Goal: Task Accomplishment & Management: Manage account settings

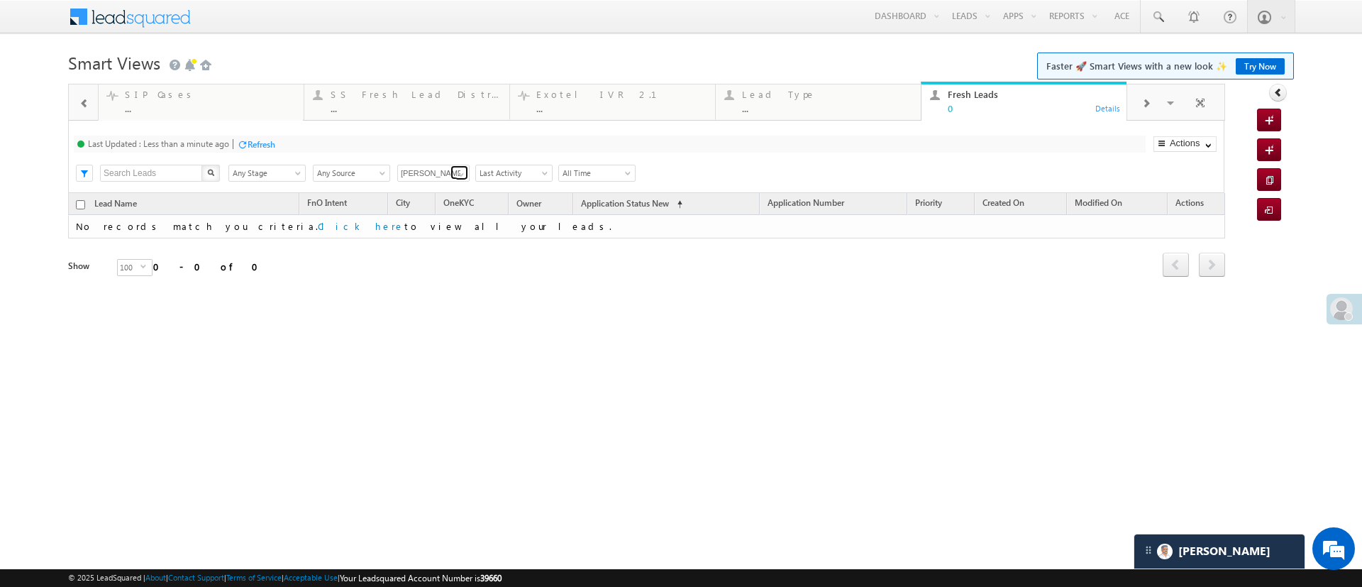
click at [462, 171] on span at bounding box center [461, 174] width 11 height 11
click at [451, 186] on link "Any Owner" at bounding box center [433, 190] width 73 height 16
type input "Any Owner"
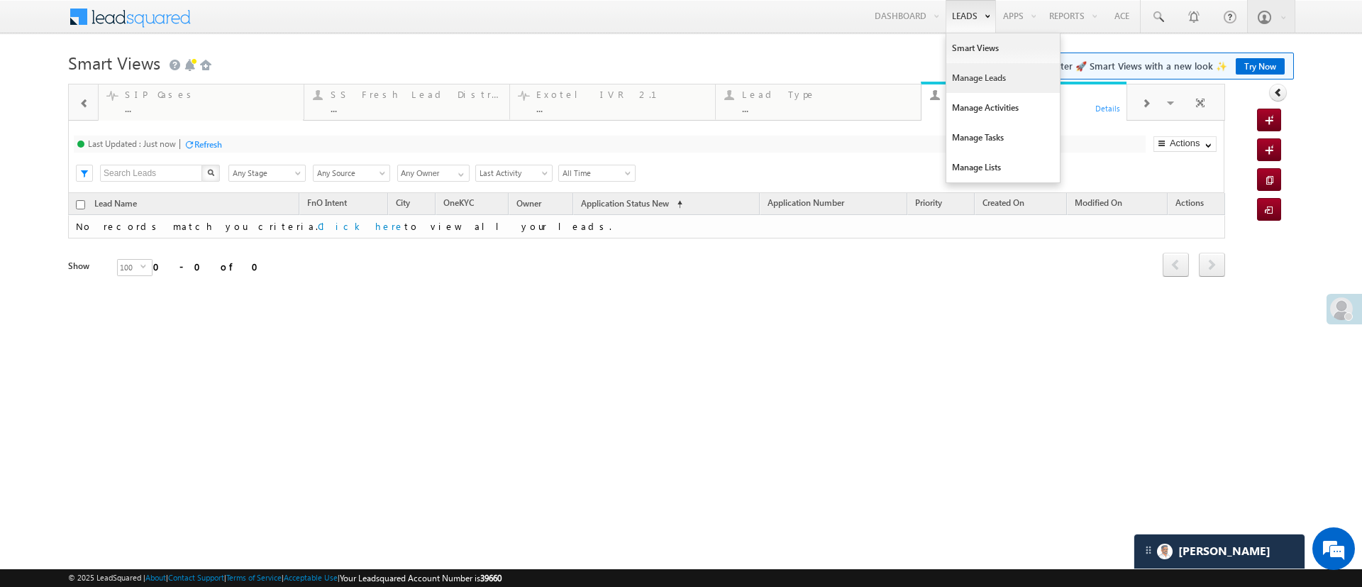
click at [971, 77] on link "Manage Leads" at bounding box center [1003, 78] width 114 height 30
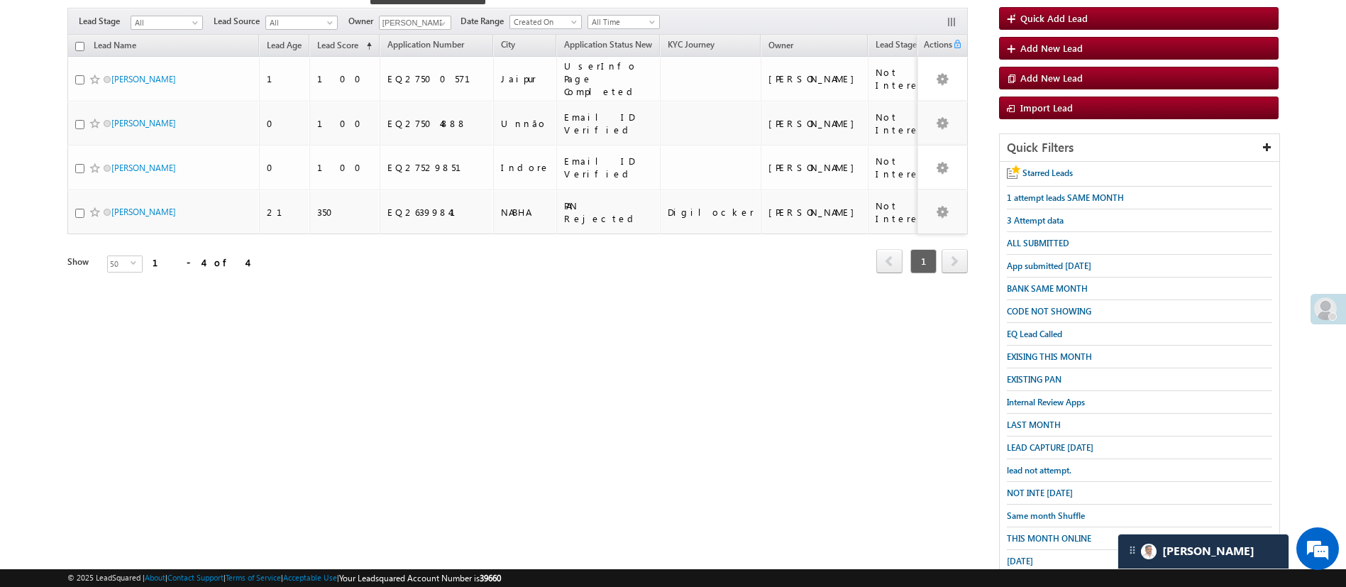
scroll to position [147, 0]
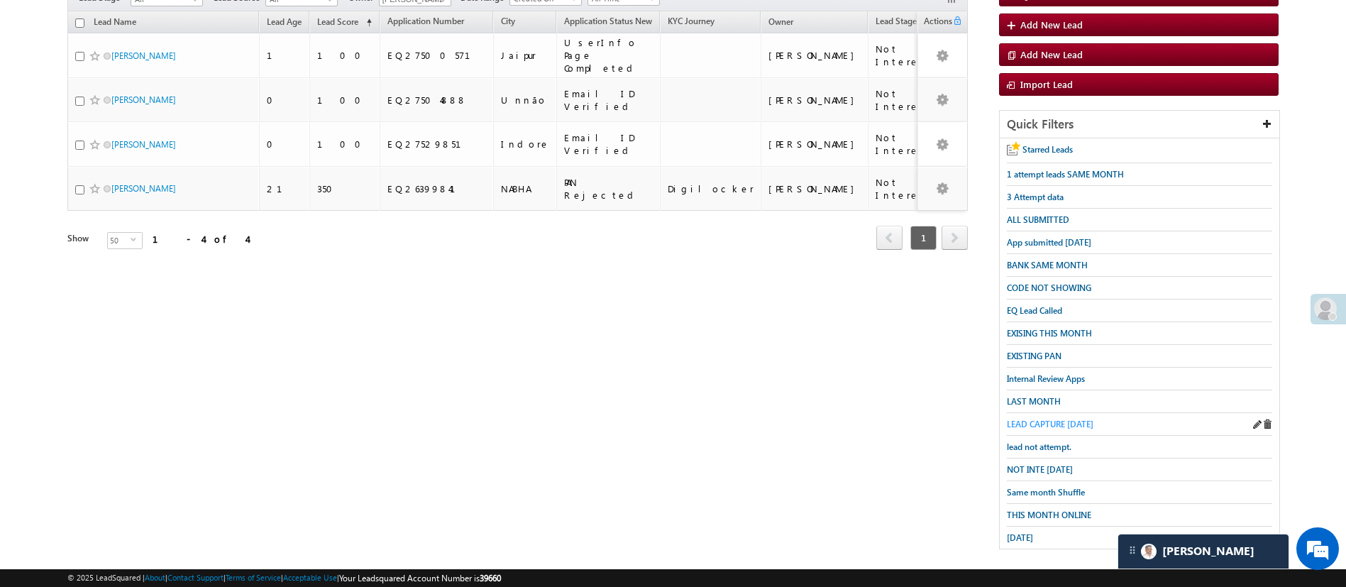
click at [1050, 419] on span "LEAD CAPTURE TODAY" at bounding box center [1050, 424] width 87 height 11
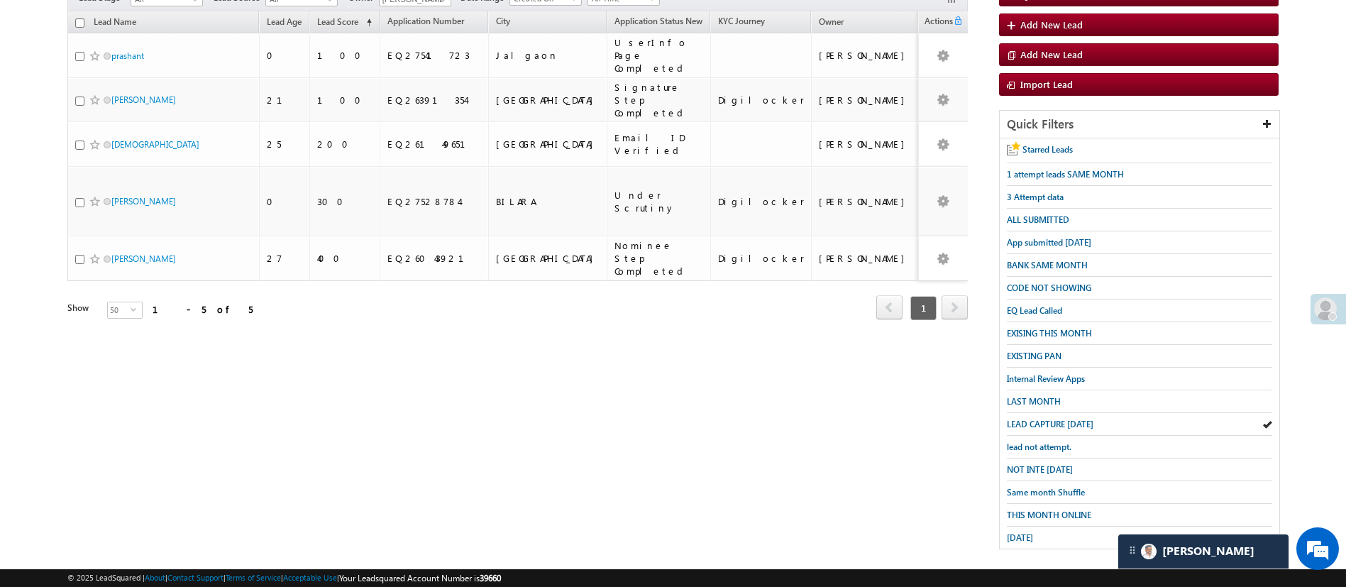
scroll to position [0, 0]
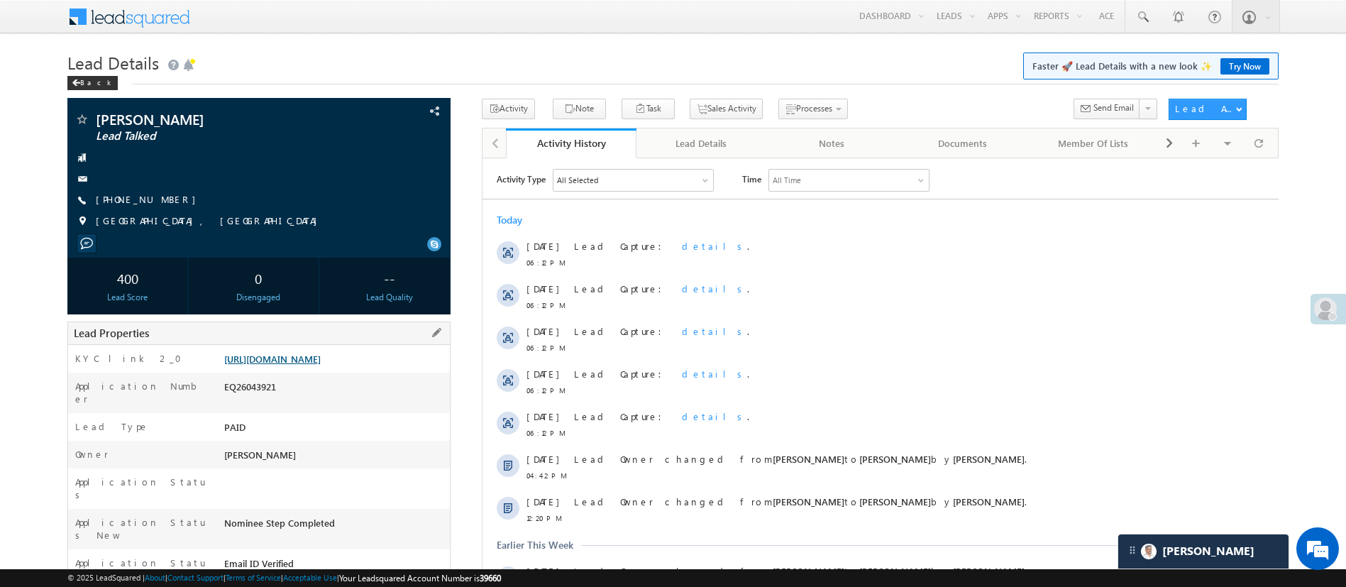
click at [321, 354] on link "[URL][DOMAIN_NAME]" at bounding box center [272, 359] width 96 height 12
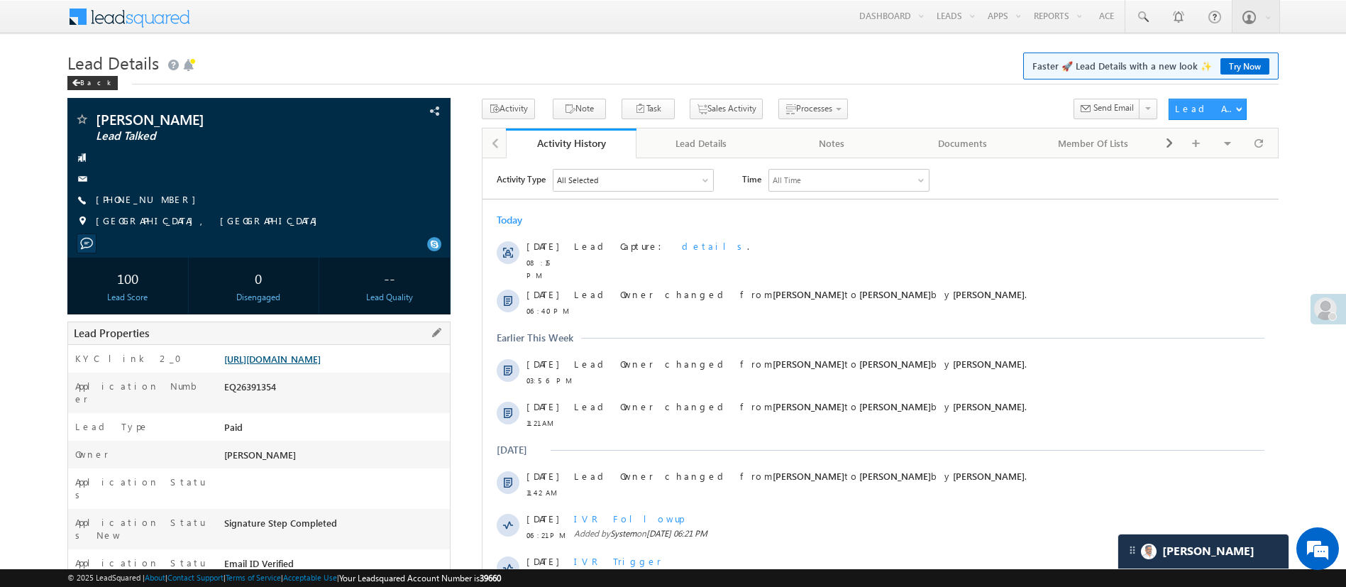
click at [321, 358] on link "[URL][DOMAIN_NAME]" at bounding box center [272, 359] width 96 height 12
